Goal: Task Accomplishment & Management: Manage account settings

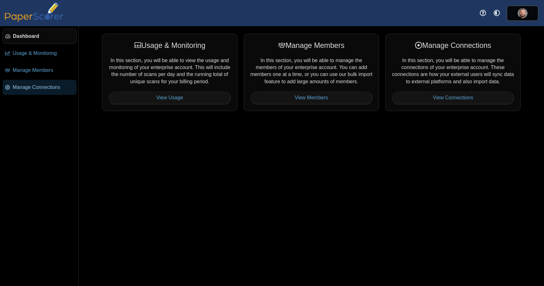
click at [49, 89] on span "Manage Connections" at bounding box center [43, 87] width 61 height 7
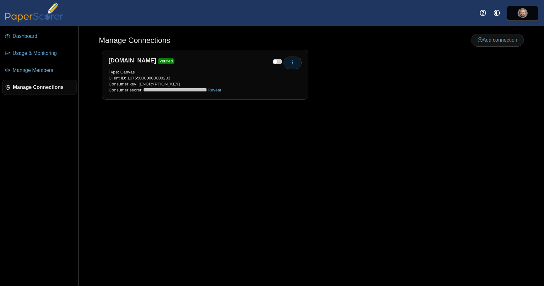
click at [290, 64] on icon "button" at bounding box center [292, 62] width 5 height 5
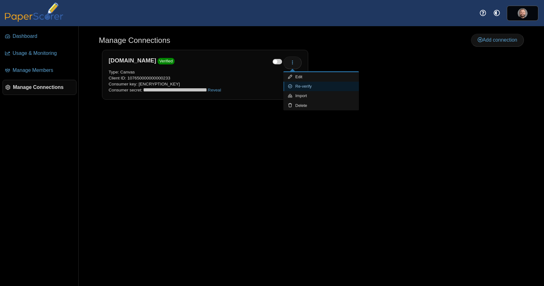
click at [323, 86] on link "Re-verify" at bounding box center [322, 86] width 76 height 9
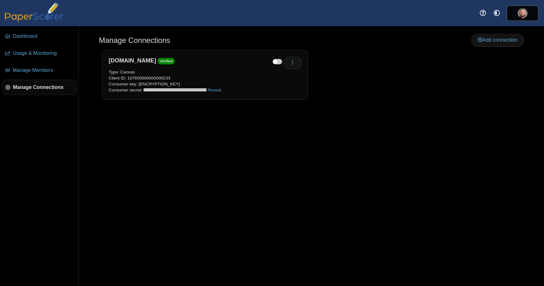
click at [153, 170] on div "Manage Connections Add connection Edit Re-verify" at bounding box center [312, 156] width 466 height 260
click at [299, 61] on button "button" at bounding box center [293, 62] width 18 height 13
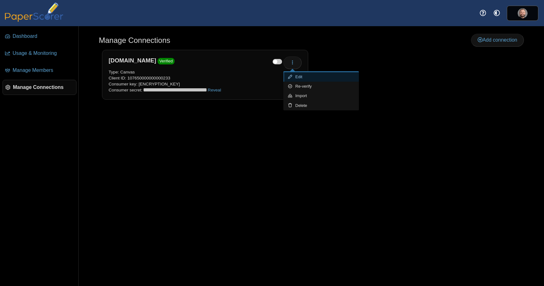
click at [317, 78] on link "Edit" at bounding box center [322, 76] width 76 height 9
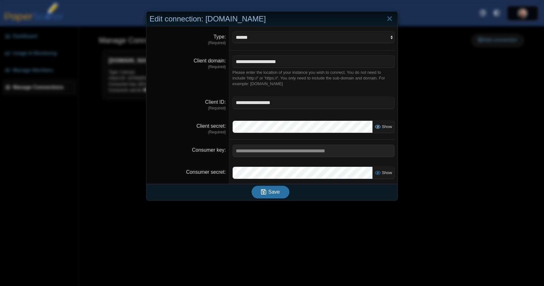
click at [383, 124] on span "Show" at bounding box center [386, 126] width 12 height 5
click at [389, 174] on span "Show" at bounding box center [386, 172] width 12 height 5
click at [426, 142] on div "**********" at bounding box center [272, 143] width 544 height 286
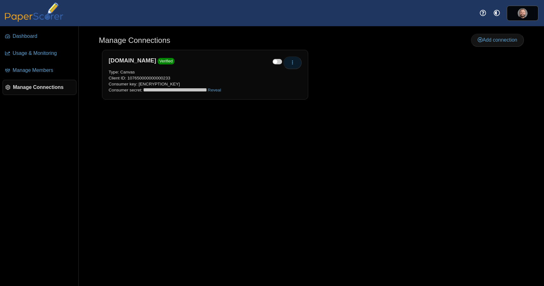
click at [291, 63] on icon "button" at bounding box center [292, 62] width 5 height 5
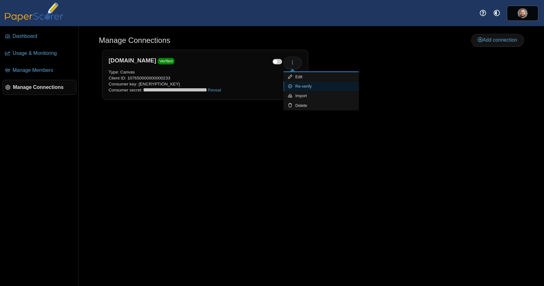
click at [308, 88] on link "Re-verify" at bounding box center [322, 86] width 76 height 9
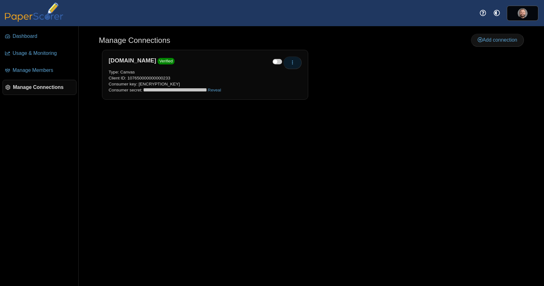
click at [292, 65] on button "button" at bounding box center [293, 62] width 18 height 13
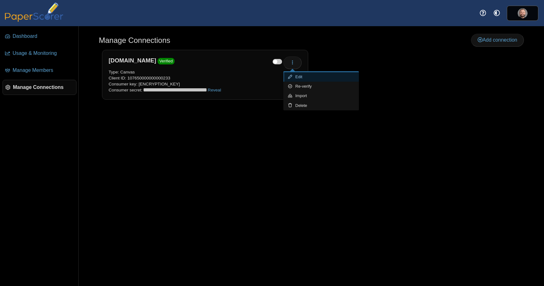
click at [308, 78] on link "Edit" at bounding box center [322, 76] width 76 height 9
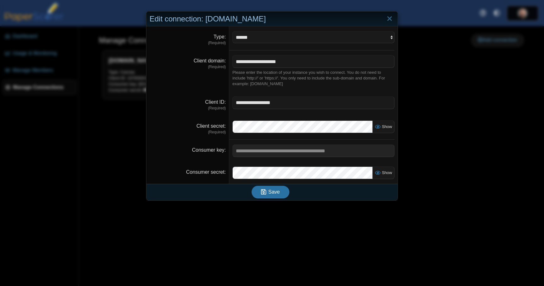
click at [180, 132] on dfn "(Required)" at bounding box center [188, 131] width 76 height 5
click at [384, 125] on span "Show" at bounding box center [386, 126] width 12 height 5
